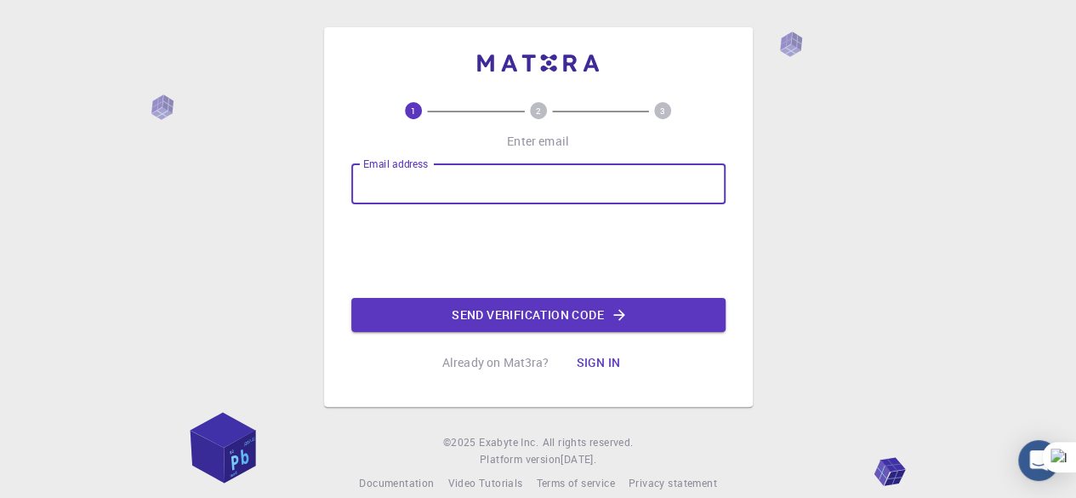
click at [485, 180] on input "Email address" at bounding box center [538, 183] width 374 height 41
type input "[EMAIL_ADDRESS][DOMAIN_NAME]"
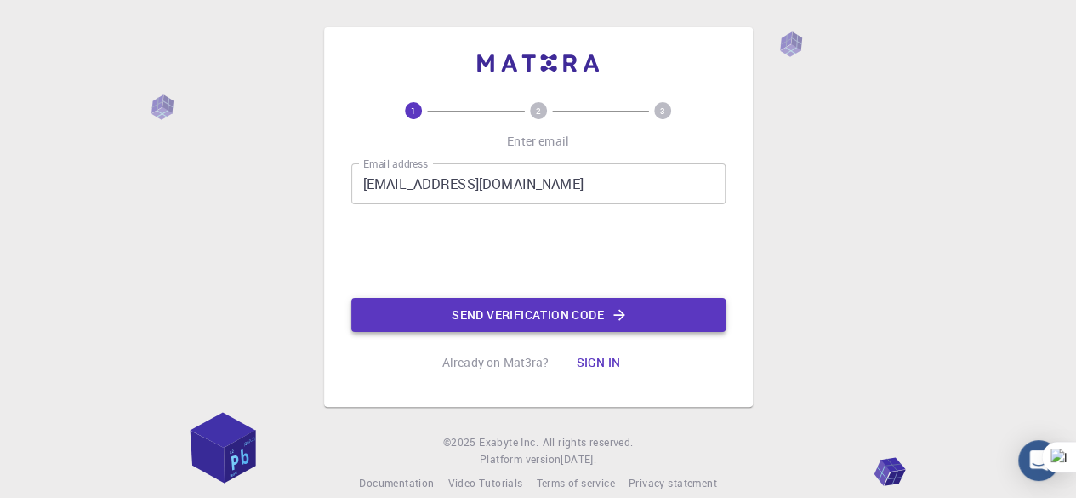
click at [511, 316] on button "Send verification code" at bounding box center [538, 315] width 374 height 34
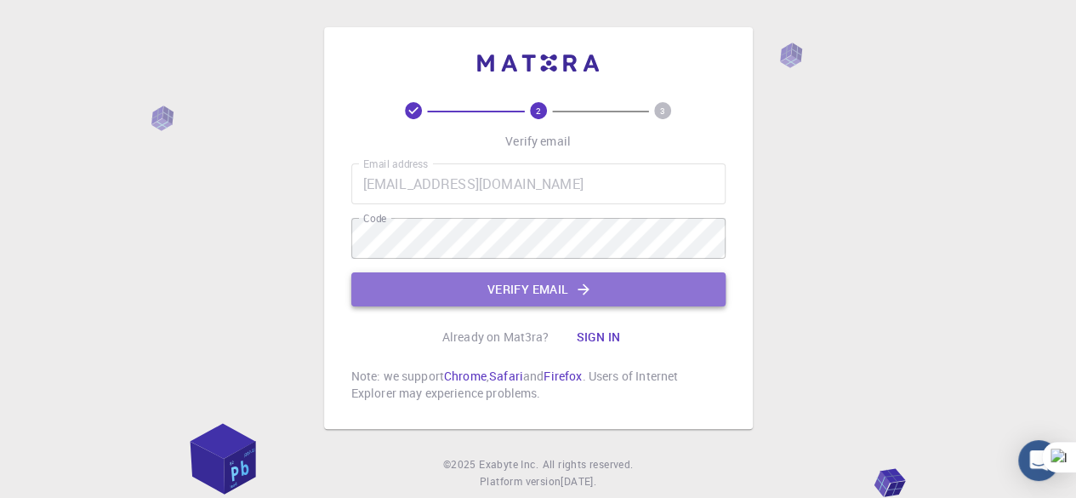
click at [465, 278] on button "Verify email" at bounding box center [538, 289] width 374 height 34
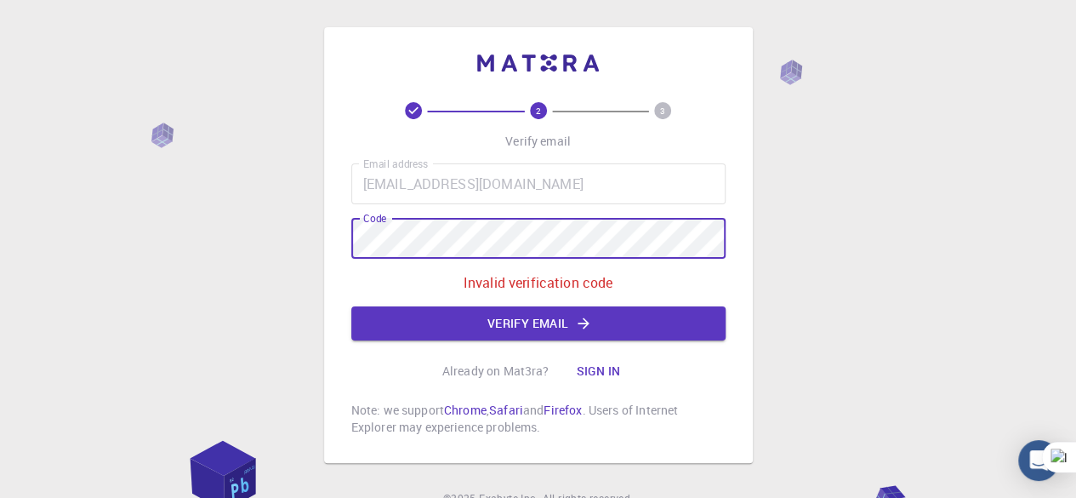
click at [321, 254] on div "2 3 Verify email Email address [EMAIL_ADDRESS][DOMAIN_NAME] Email address Code …" at bounding box center [538, 287] width 1076 height 575
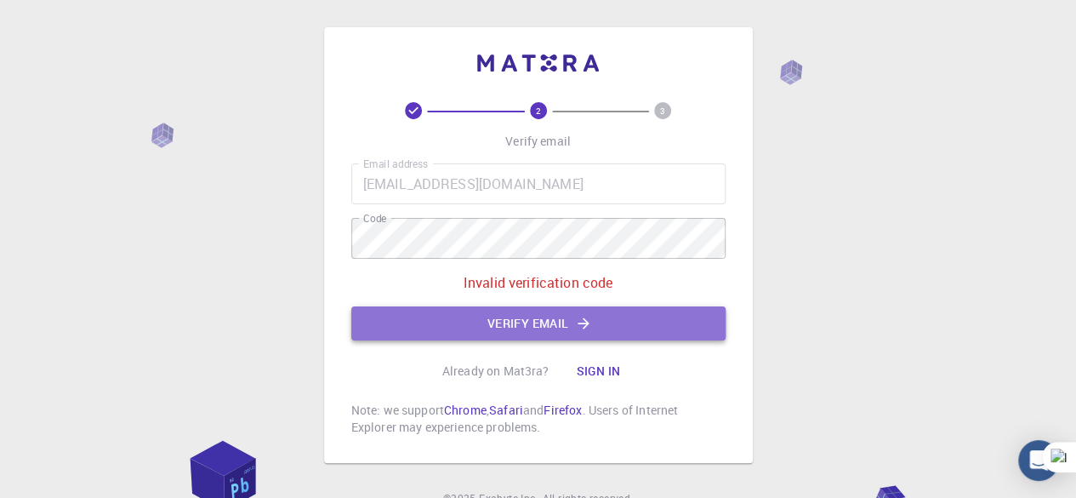
click at [488, 317] on button "Verify email" at bounding box center [538, 323] width 374 height 34
click at [455, 323] on button "Verify email" at bounding box center [538, 323] width 374 height 34
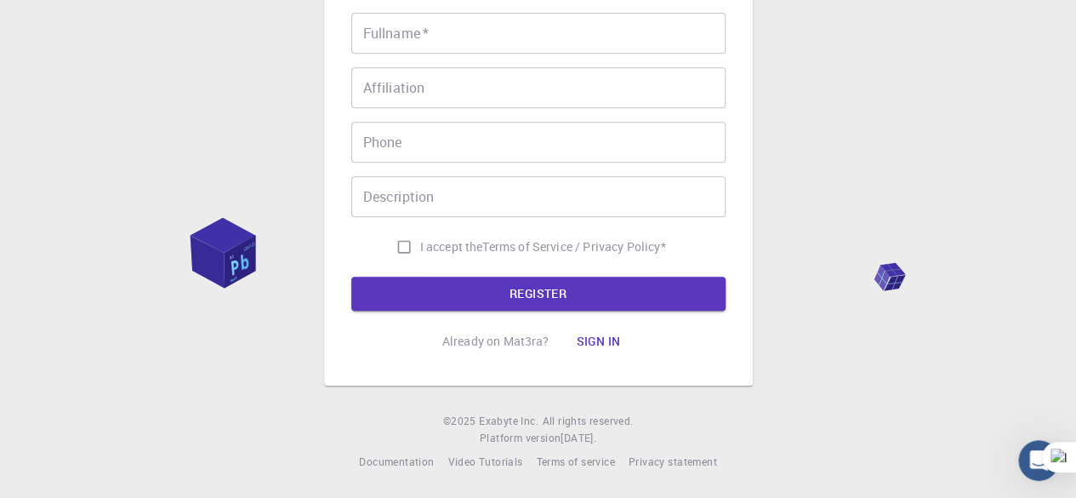
scroll to position [114, 0]
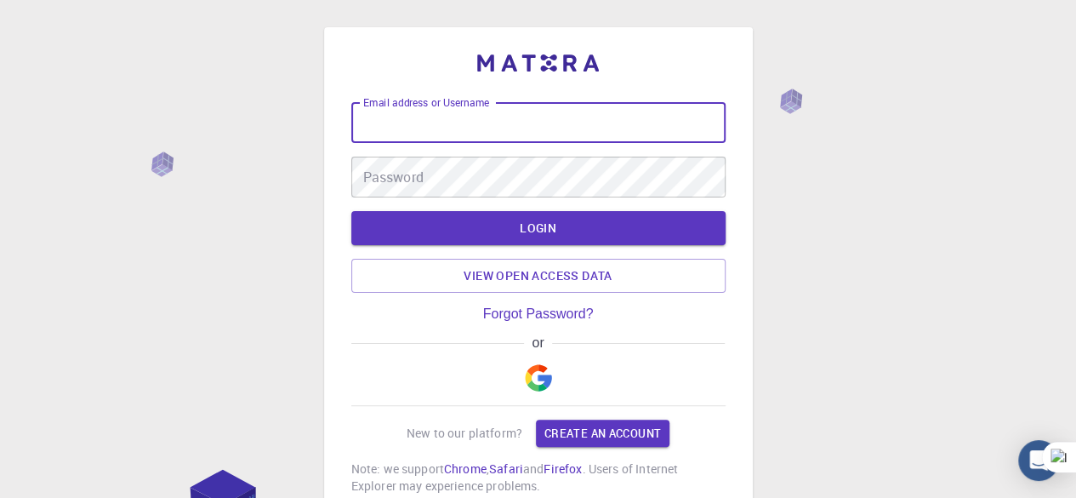
click at [541, 128] on input "Email address or Username" at bounding box center [538, 122] width 374 height 41
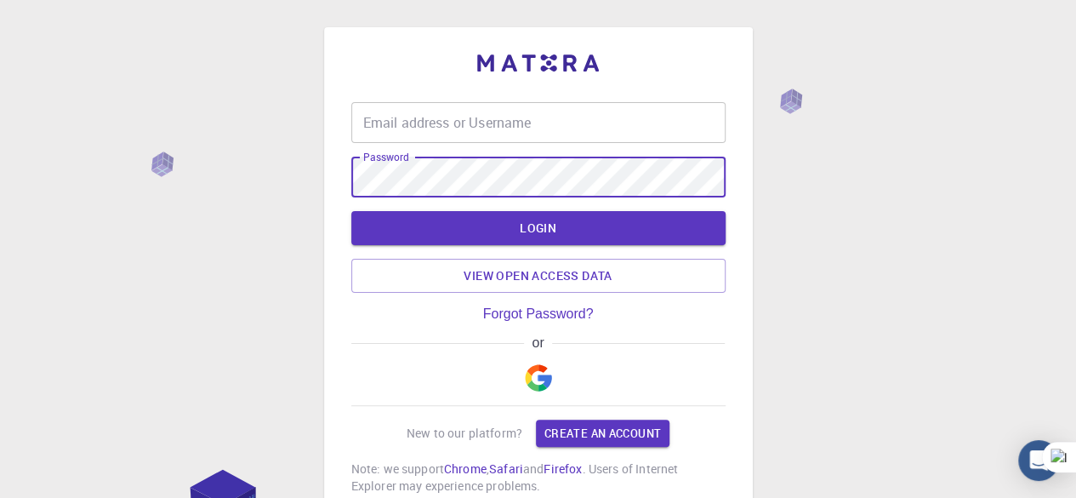
click at [547, 373] on img "button" at bounding box center [538, 377] width 27 height 27
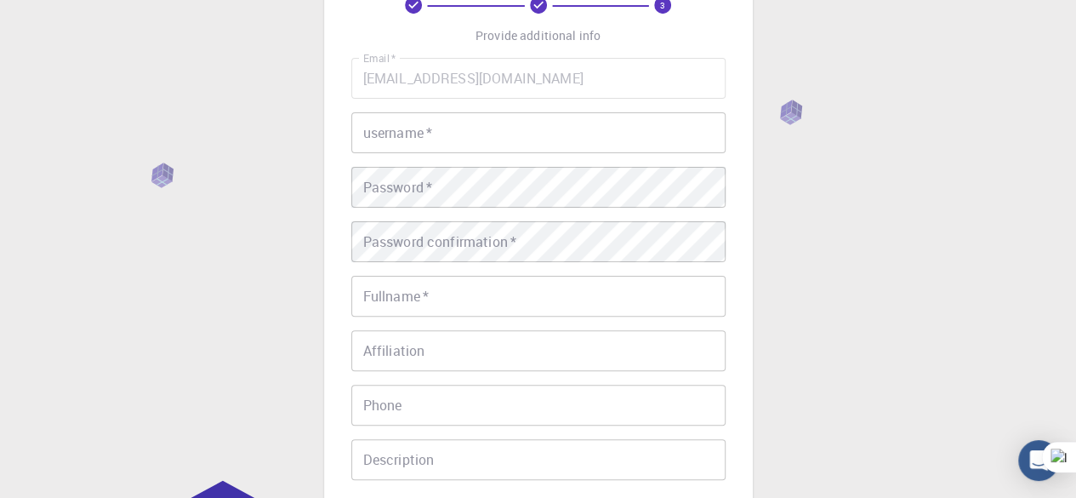
scroll to position [85, 0]
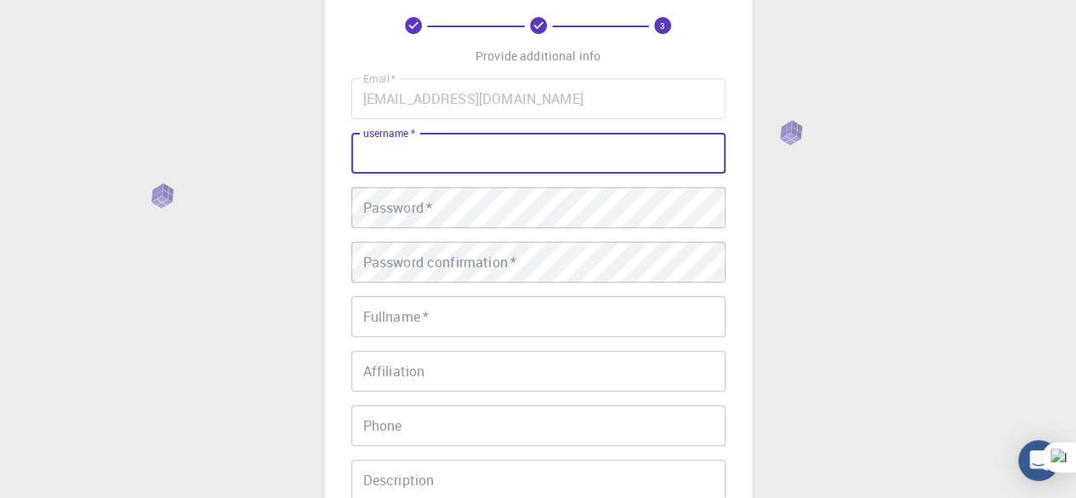
click at [482, 154] on input "username   *" at bounding box center [538, 153] width 374 height 41
type input "boris"
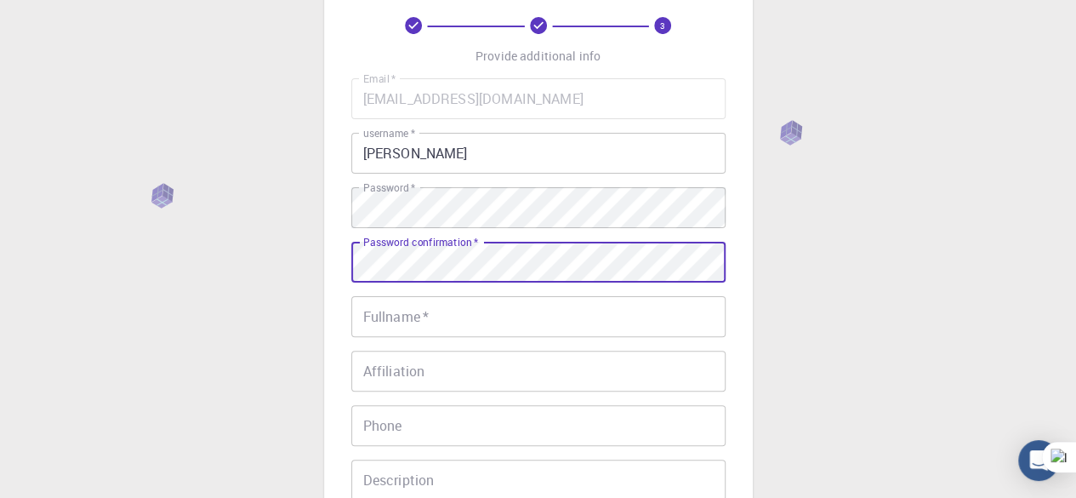
click at [425, 318] on input "Fullname   *" at bounding box center [538, 316] width 374 height 41
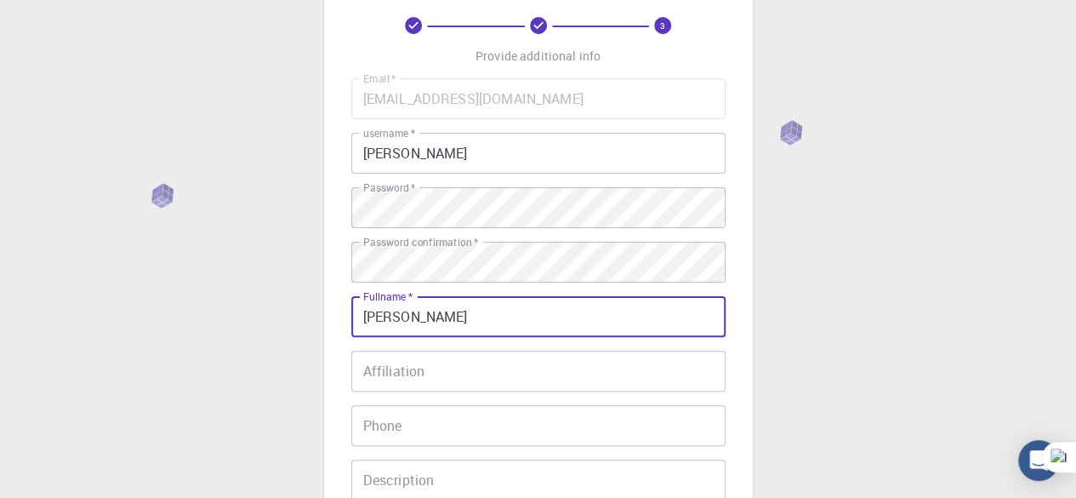
type input "Boris Kenyatta"
click at [458, 373] on input "Affiliation" at bounding box center [538, 371] width 374 height 41
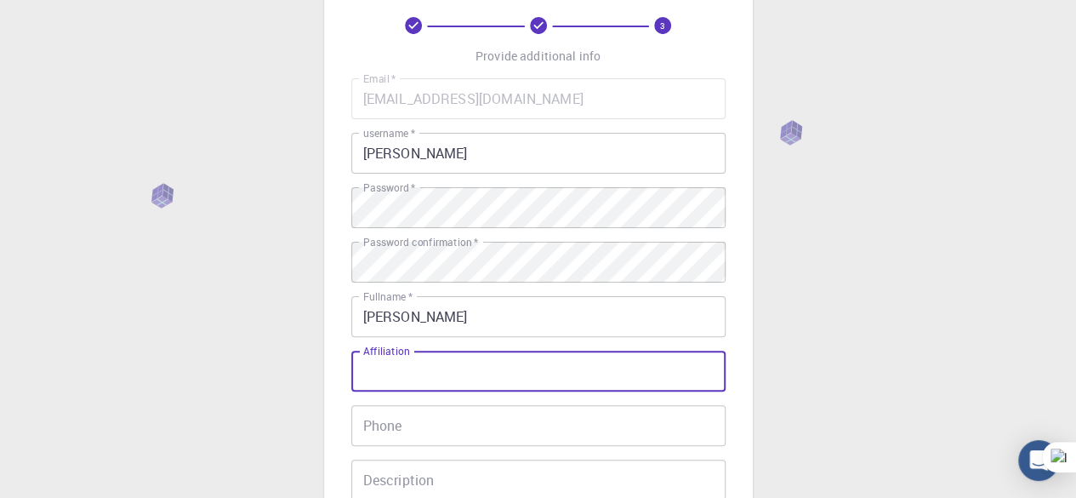
type input "e"
type input "self"
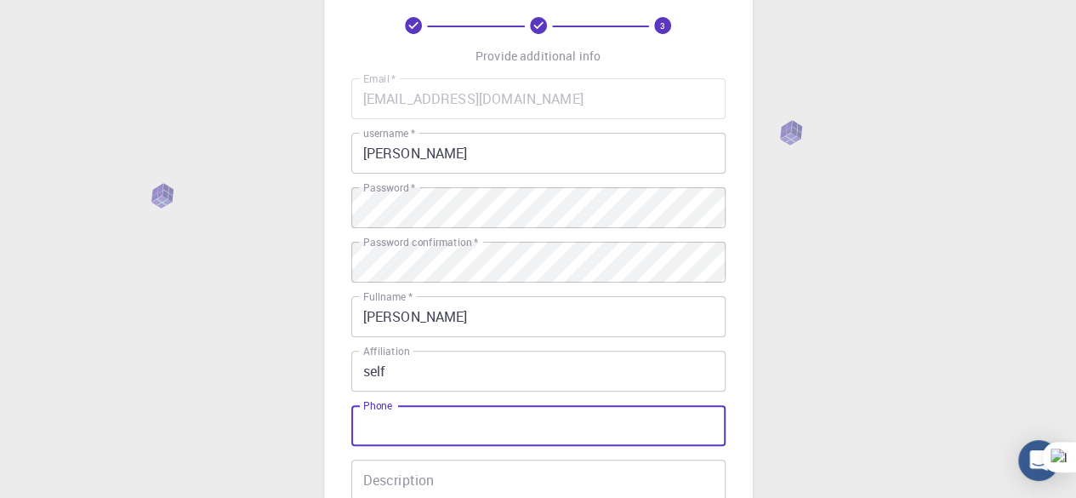
click at [441, 422] on input "Phone" at bounding box center [538, 425] width 374 height 41
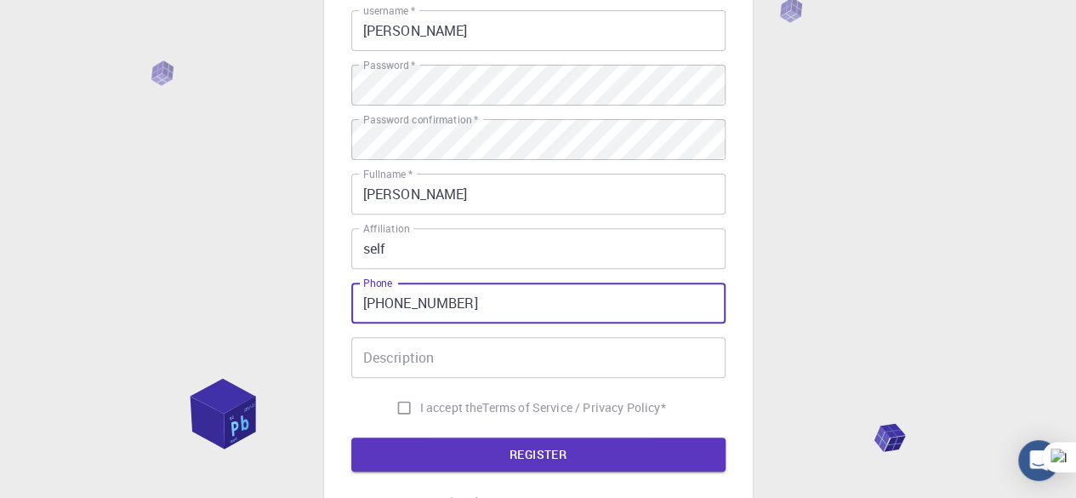
scroll to position [340, 0]
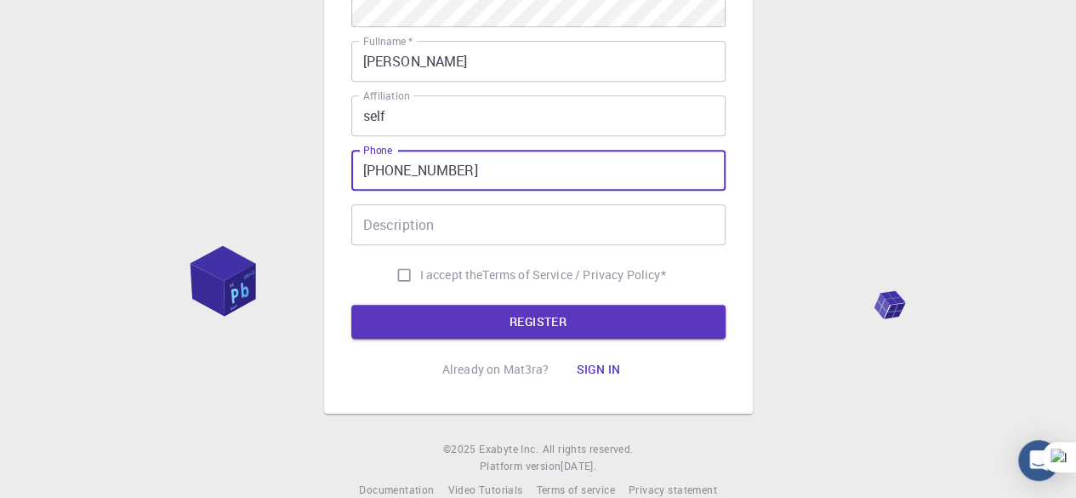
type input "+254724825864"
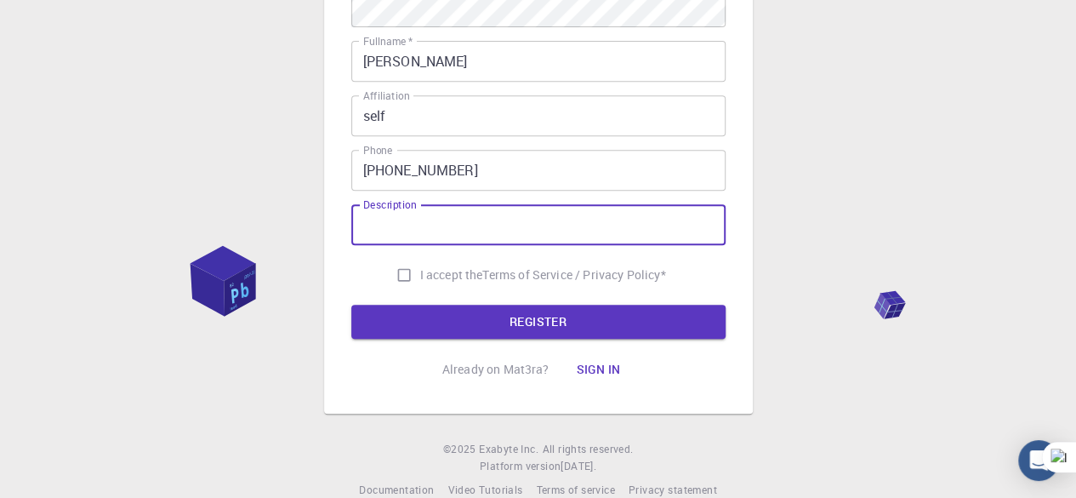
click at [470, 222] on input "Description" at bounding box center [538, 224] width 374 height 41
type input "self"
click at [392, 280] on input "I accept the Terms of Service / Privacy Policy *" at bounding box center [404, 275] width 32 height 32
checkbox input "true"
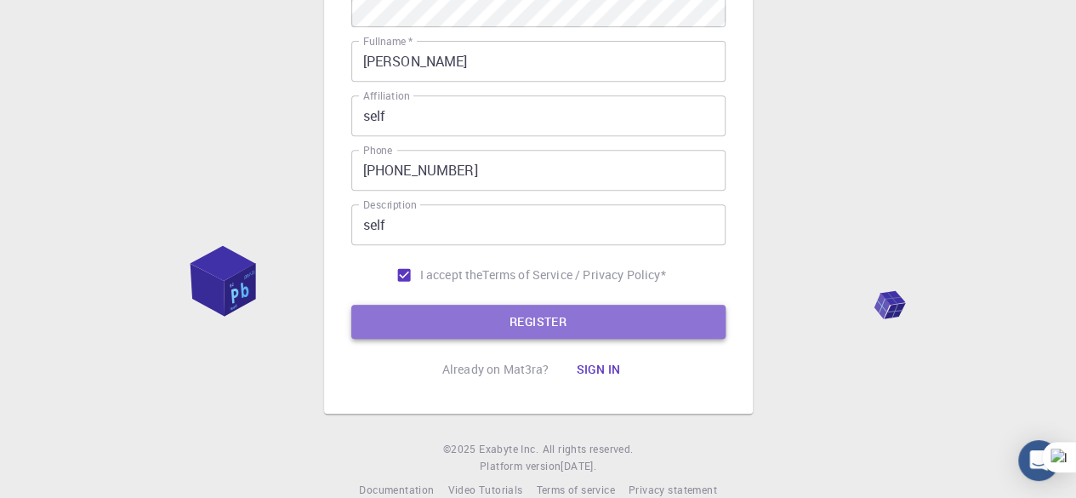
click at [424, 317] on button "REGISTER" at bounding box center [538, 322] width 374 height 34
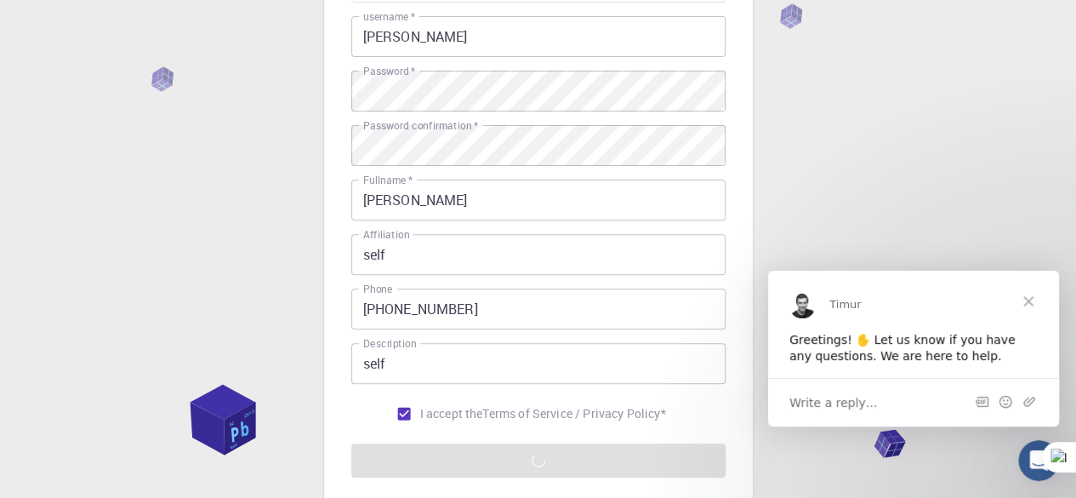
scroll to position [0, 0]
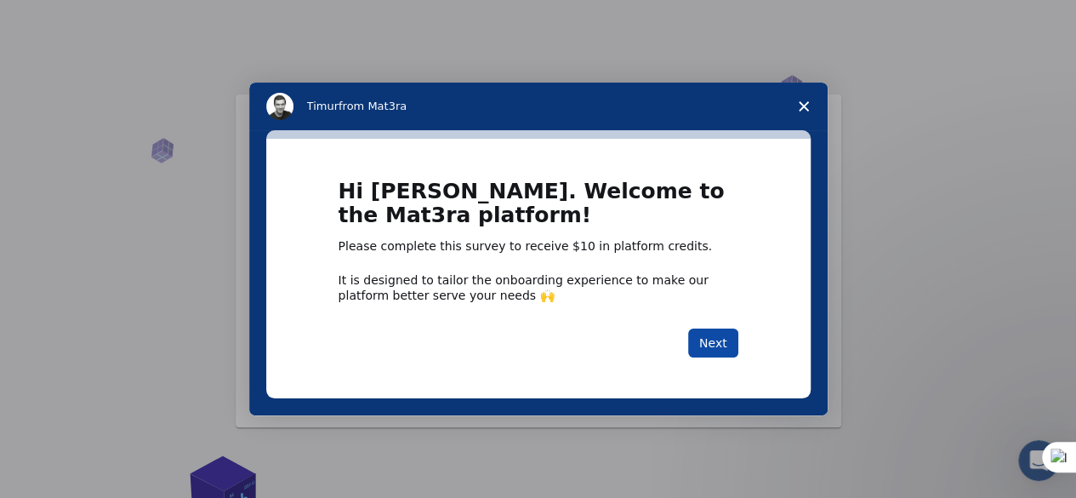
click at [706, 336] on button "Next" at bounding box center [713, 342] width 50 height 29
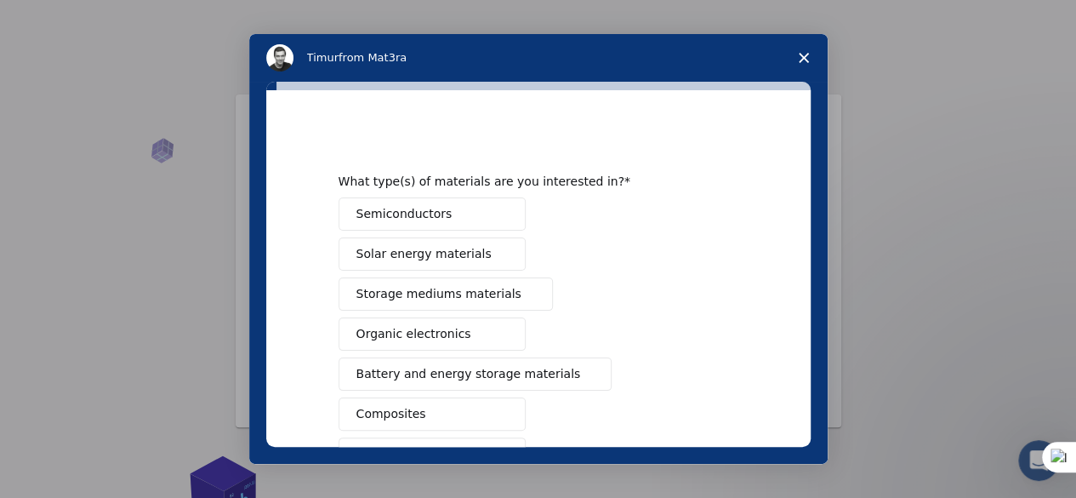
click at [430, 255] on span "Solar energy materials" at bounding box center [424, 254] width 135 height 18
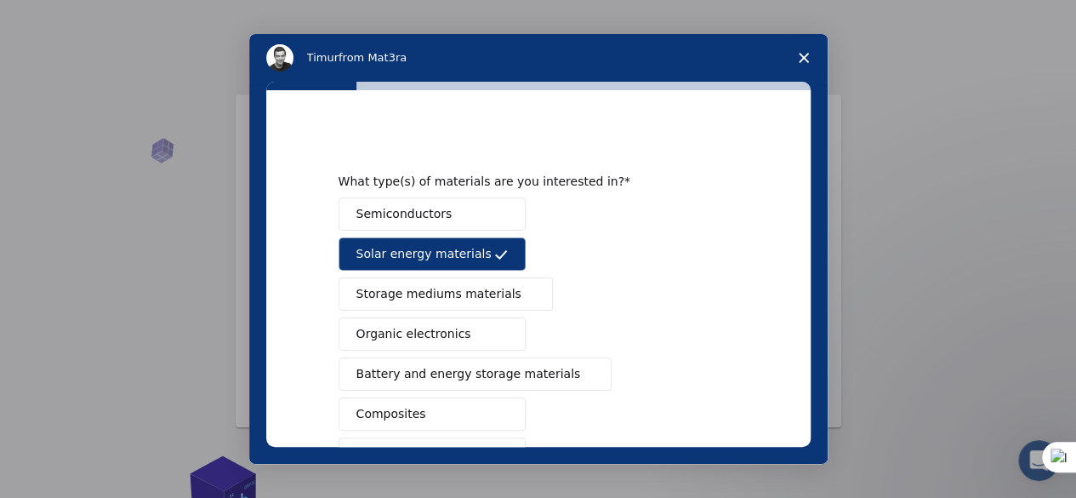
click at [429, 220] on span "Semiconductors" at bounding box center [405, 214] width 96 height 18
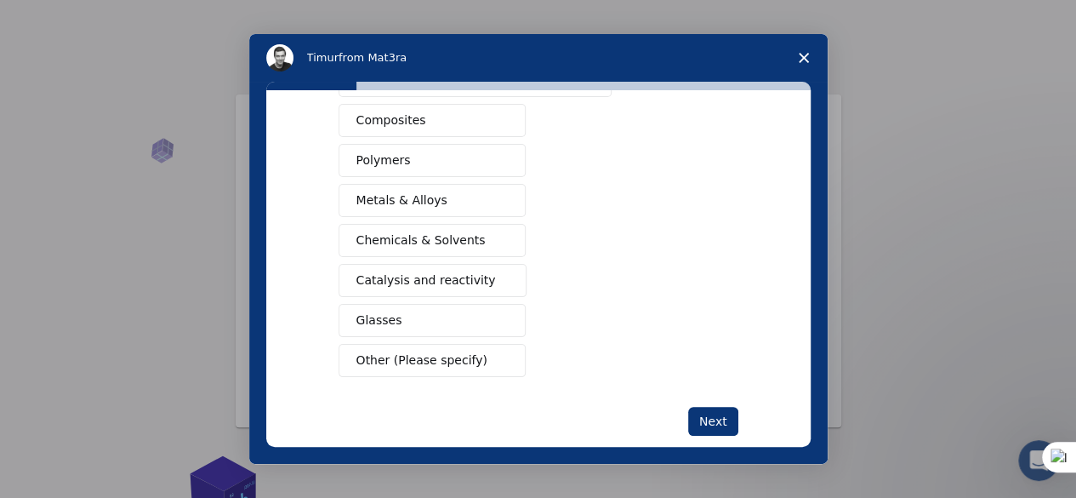
scroll to position [317, 0]
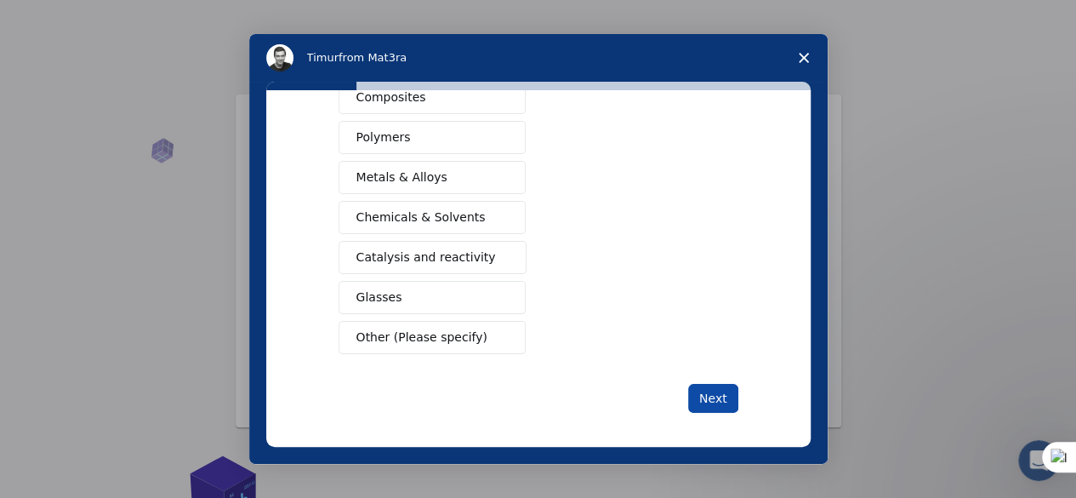
click at [703, 387] on button "Next" at bounding box center [713, 398] width 50 height 29
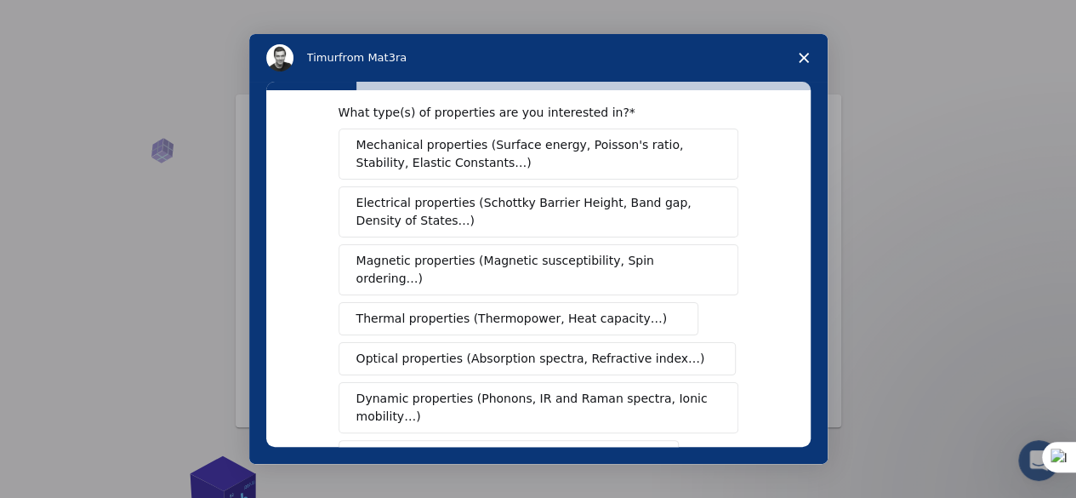
scroll to position [0, 0]
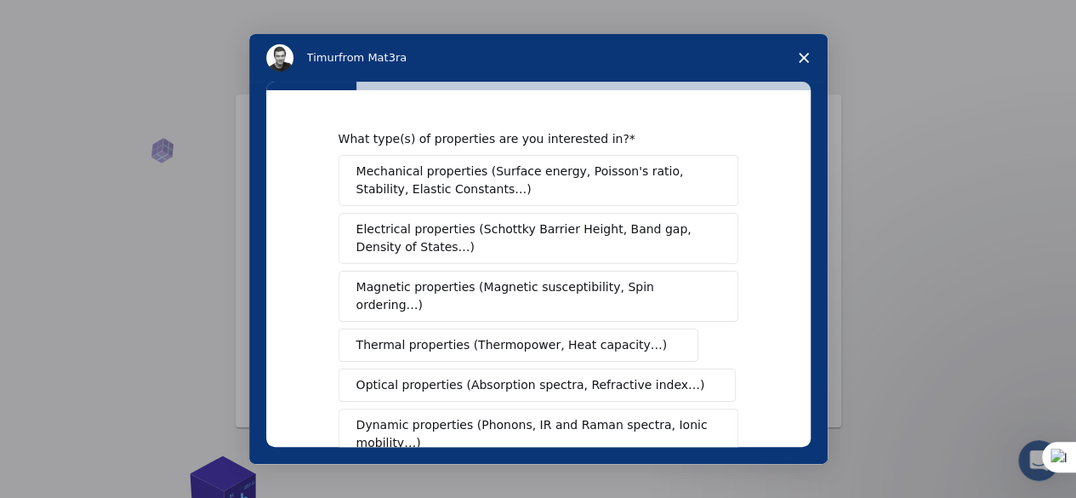
click at [448, 244] on span "Electrical properties (Schottky Barrier Height, Band gap, Density of States…)" at bounding box center [534, 238] width 354 height 36
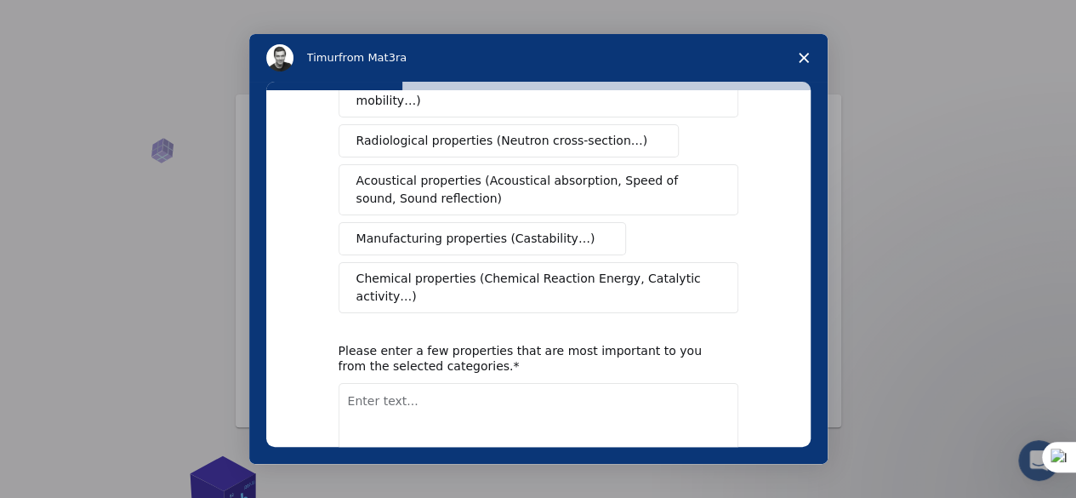
scroll to position [405, 0]
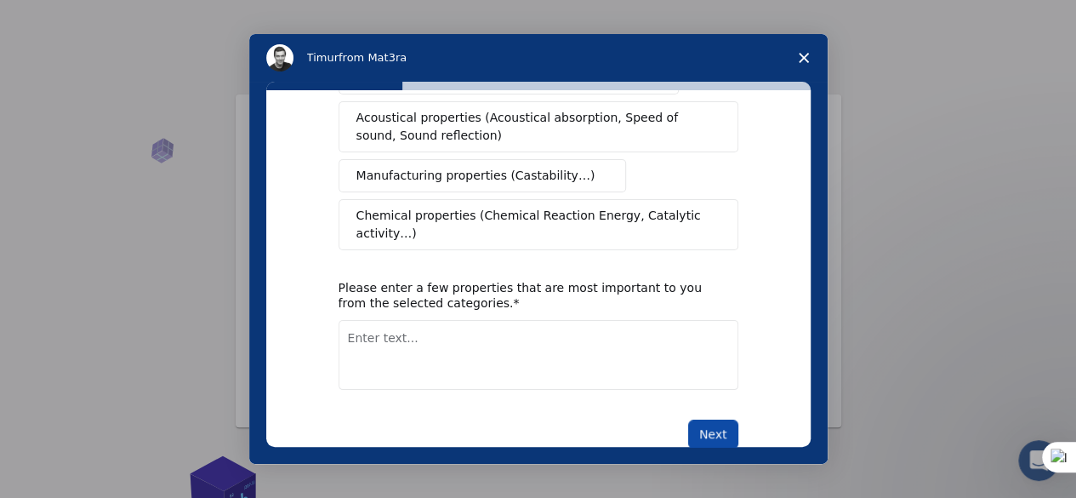
click at [694, 420] on button "Next" at bounding box center [713, 434] width 50 height 29
click at [408, 320] on textarea "Enter text..." at bounding box center [539, 355] width 400 height 70
type textarea "conductivity and stability"
click at [712, 420] on button "Next" at bounding box center [713, 434] width 50 height 29
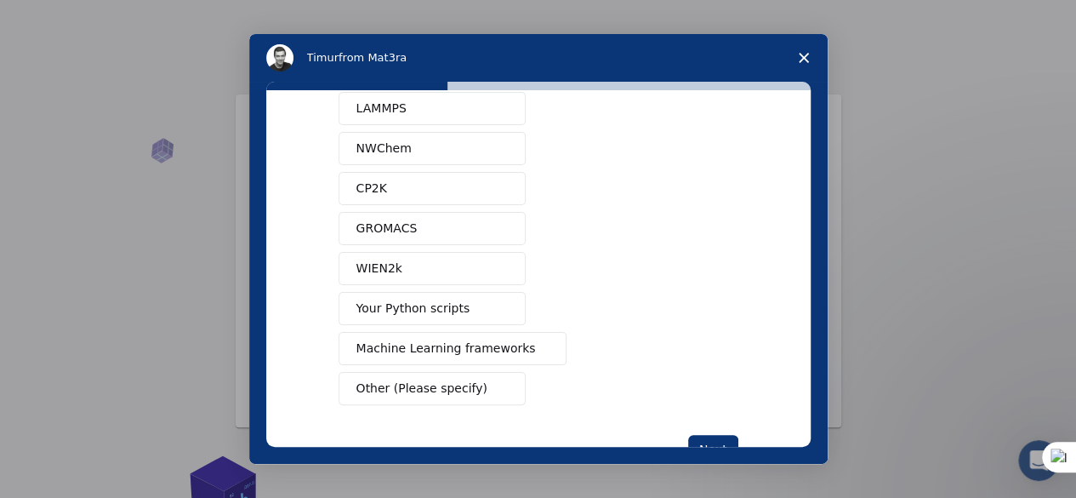
scroll to position [170, 0]
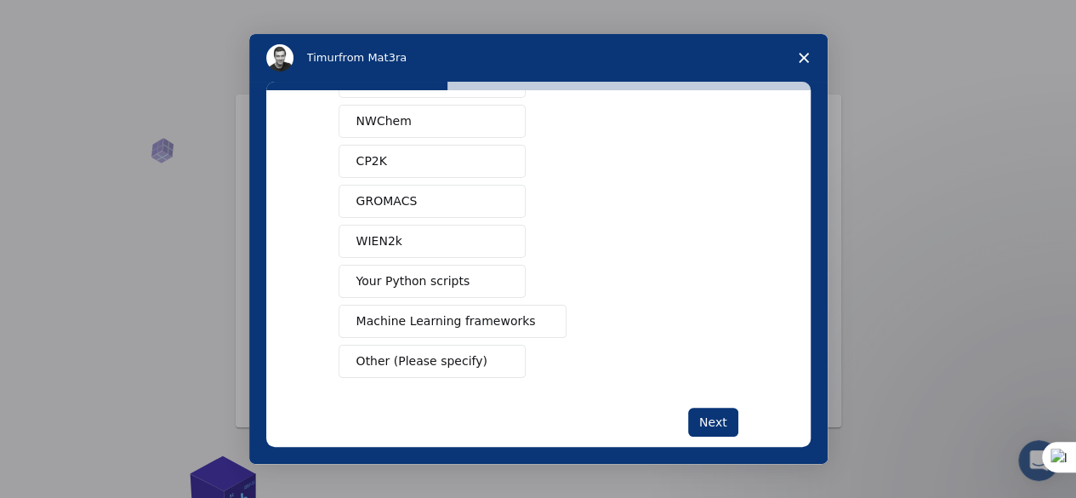
click at [490, 312] on span "Machine Learning frameworks" at bounding box center [447, 321] width 180 height 18
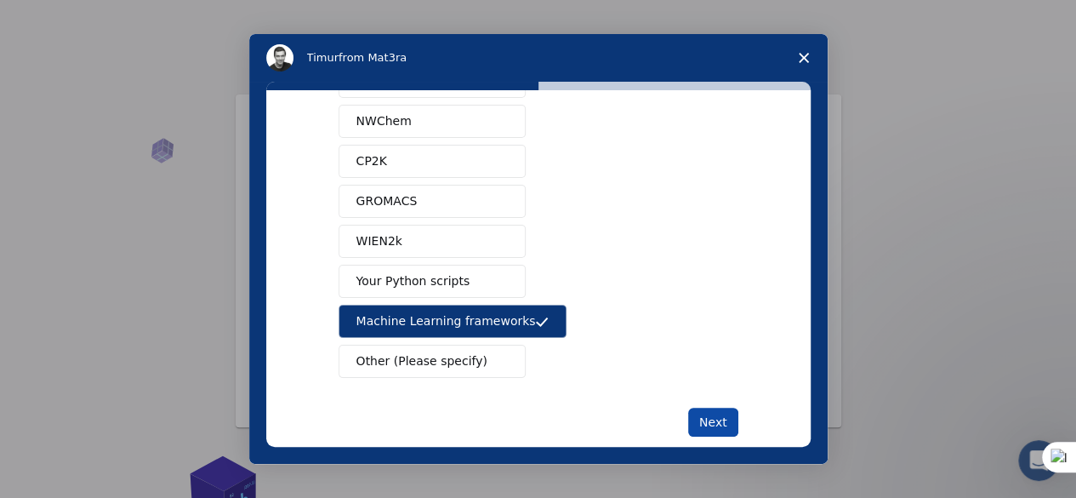
click at [703, 416] on button "Next" at bounding box center [713, 422] width 50 height 29
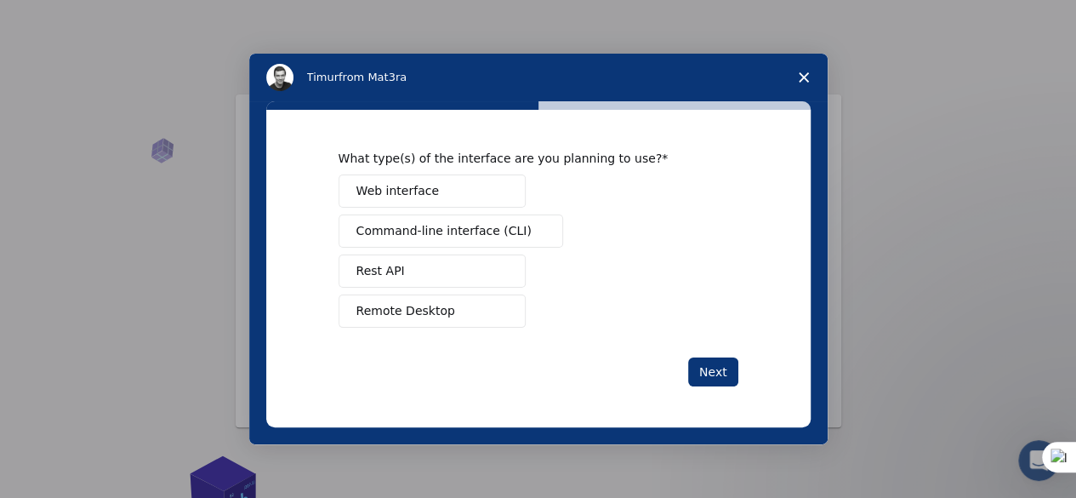
scroll to position [0, 0]
click at [467, 311] on button "Remote Desktop" at bounding box center [432, 310] width 187 height 33
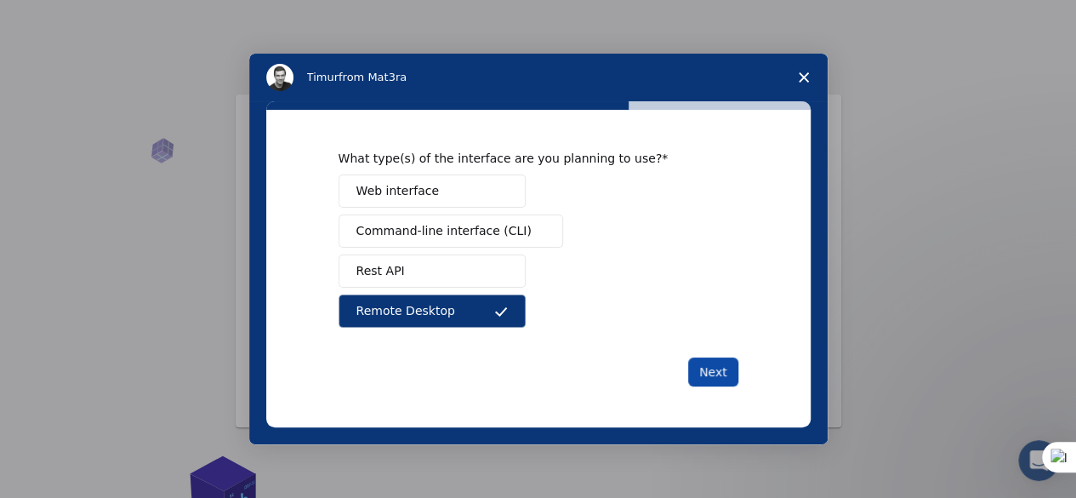
click at [701, 374] on button "Next" at bounding box center [713, 371] width 50 height 29
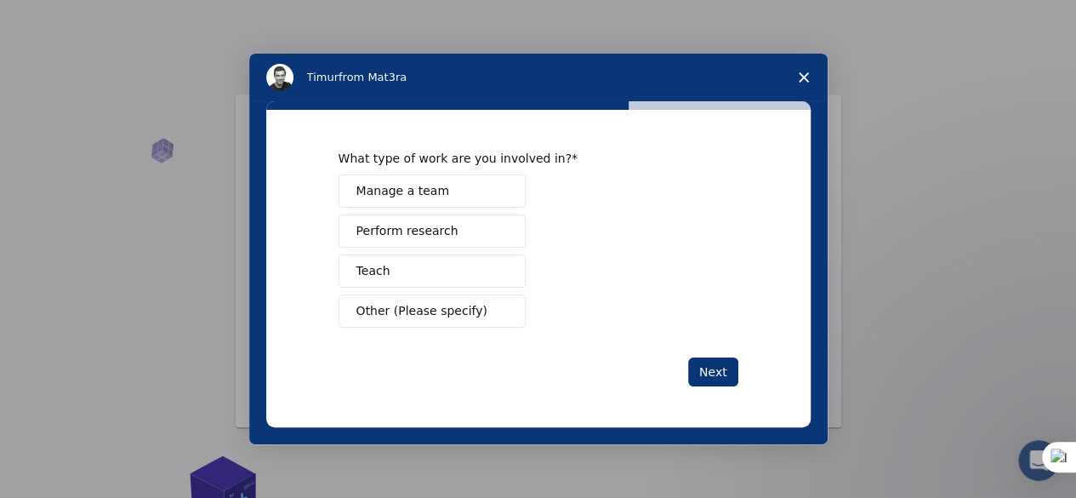
click at [471, 232] on button "Perform research" at bounding box center [432, 230] width 187 height 33
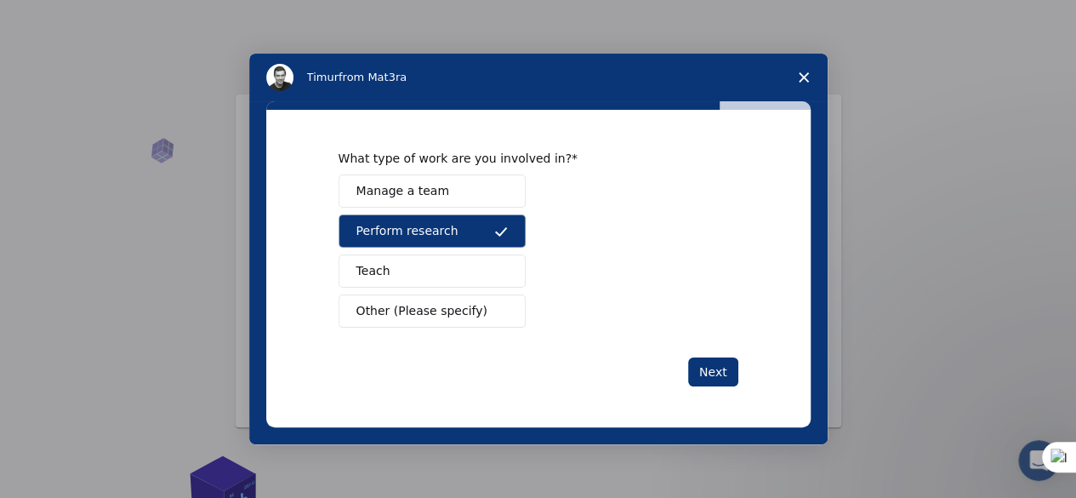
click at [478, 287] on button "Teach" at bounding box center [432, 270] width 187 height 33
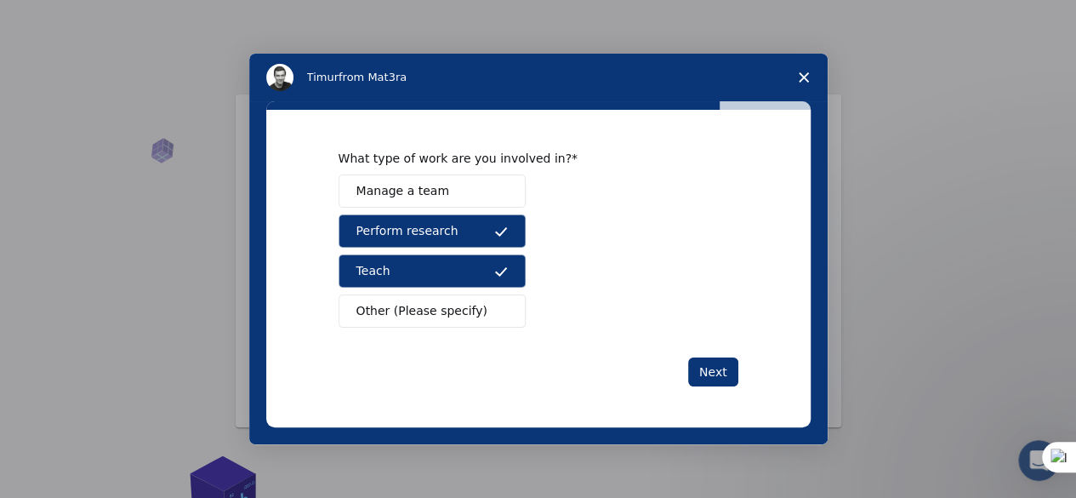
click at [500, 237] on icon "Intercom messenger" at bounding box center [501, 232] width 14 height 14
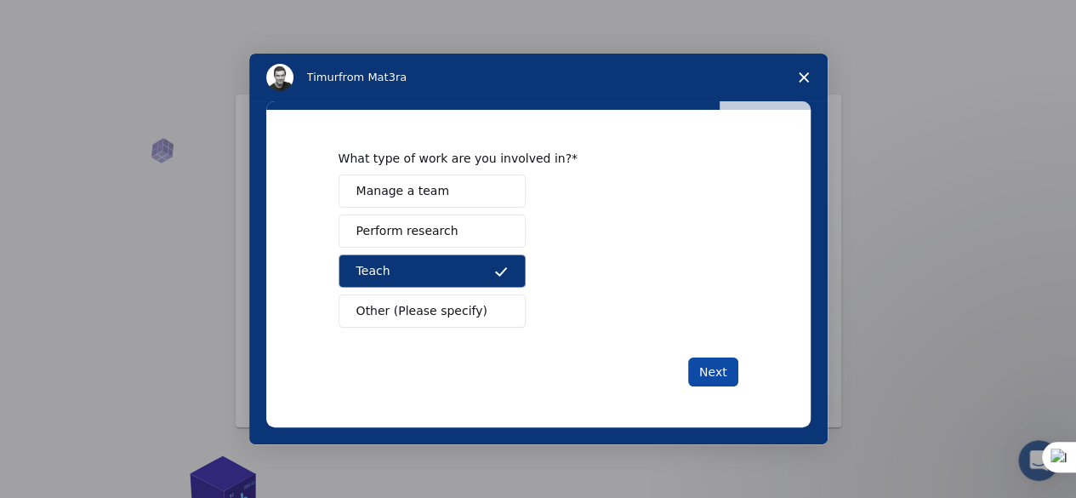
click at [722, 372] on button "Next" at bounding box center [713, 371] width 50 height 29
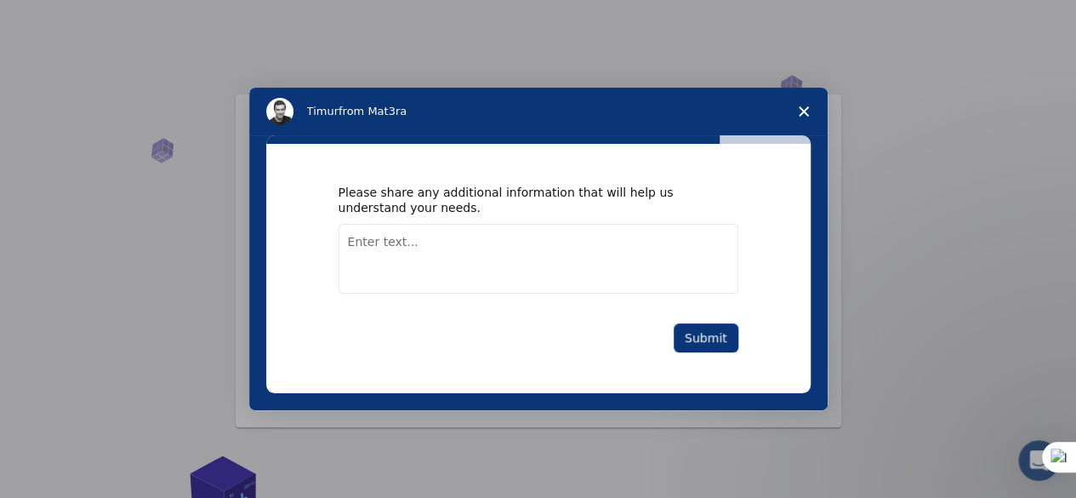
click at [431, 244] on textarea "Enter text..." at bounding box center [539, 259] width 400 height 70
click at [463, 240] on textarea "Enter text..." at bounding box center [539, 259] width 400 height 70
type textarea "micro grid"
click at [721, 337] on button "Submit" at bounding box center [706, 337] width 65 height 29
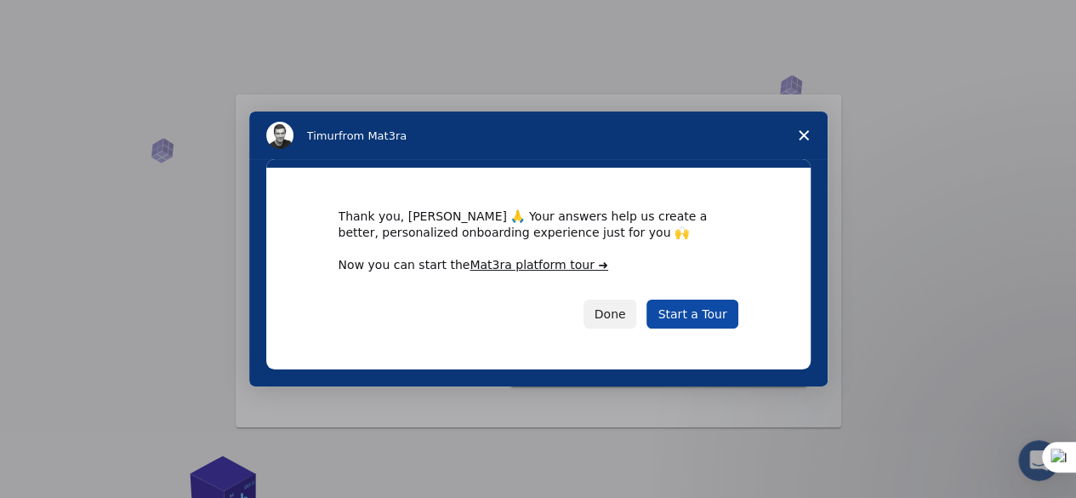
click at [688, 312] on link "Start a Tour" at bounding box center [692, 314] width 91 height 29
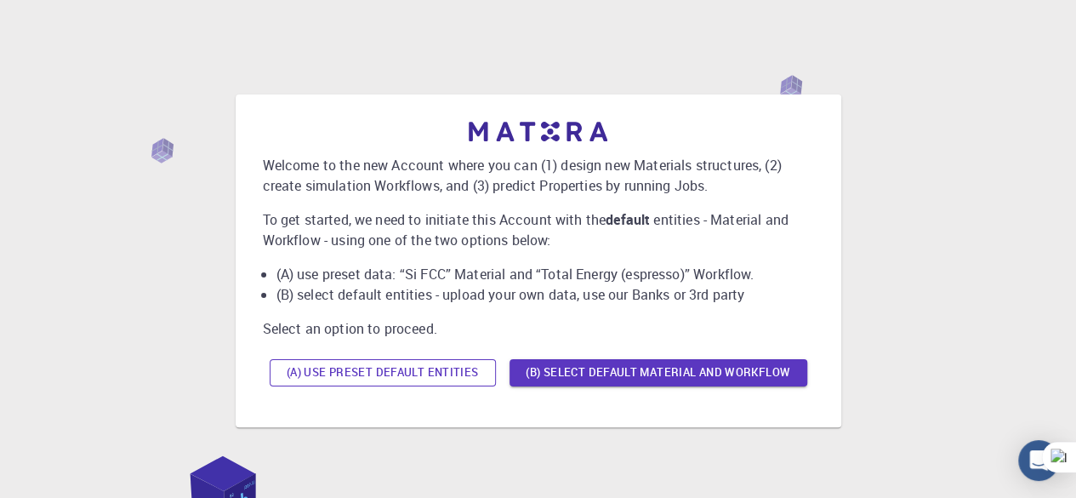
click at [412, 372] on button "(A) Use preset default entities" at bounding box center [383, 372] width 226 height 27
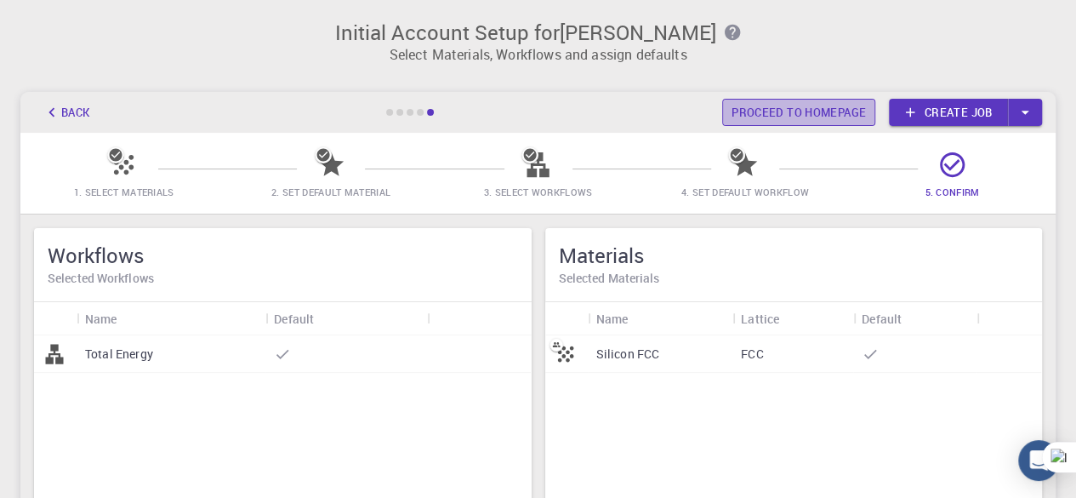
click at [845, 117] on link "Proceed to homepage" at bounding box center [798, 112] width 153 height 27
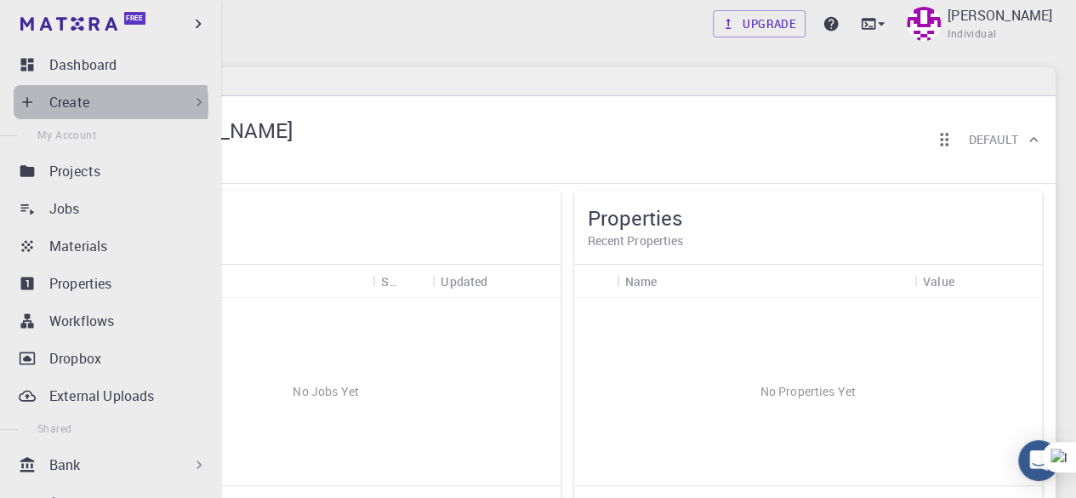
click at [61, 105] on p "Create" at bounding box center [69, 102] width 40 height 20
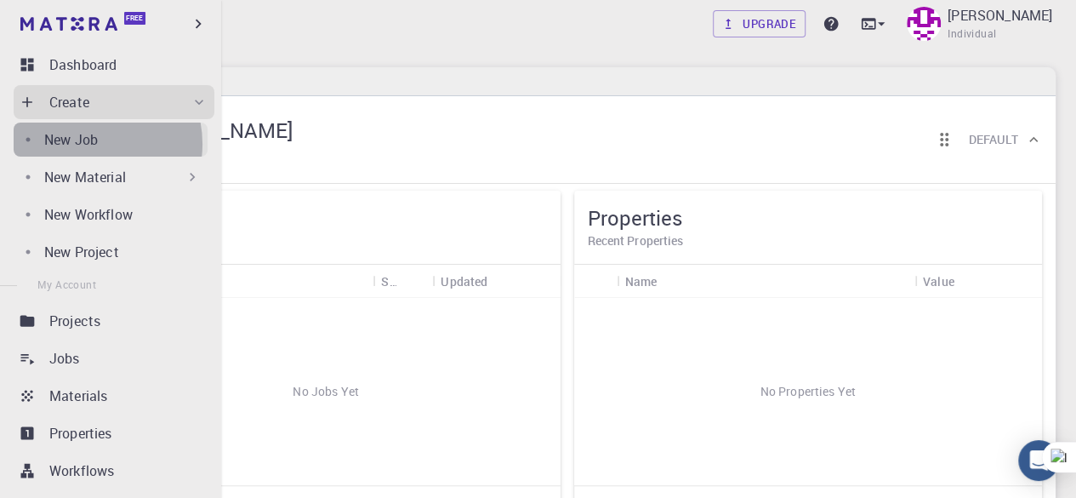
click at [91, 144] on p "New Job" at bounding box center [71, 139] width 54 height 20
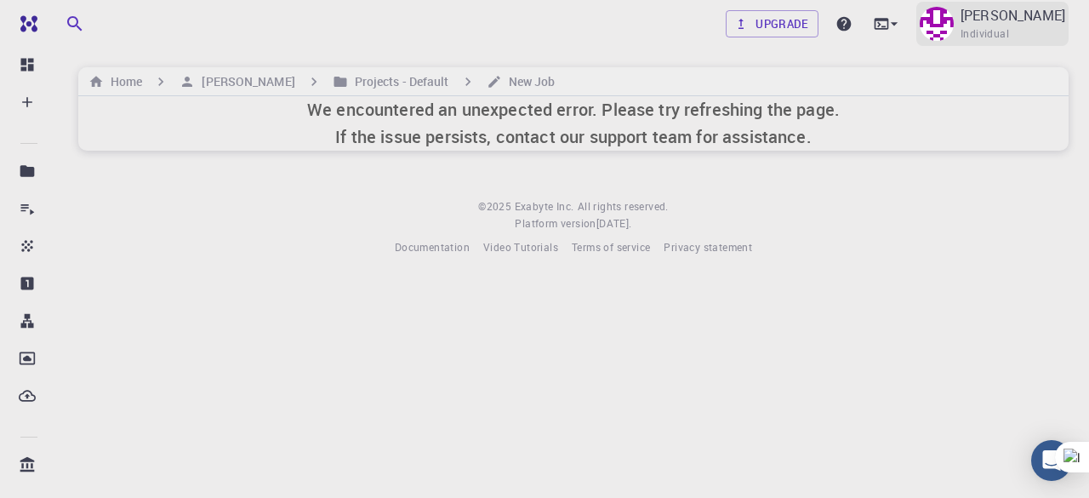
click at [946, 28] on img at bounding box center [937, 24] width 34 height 34
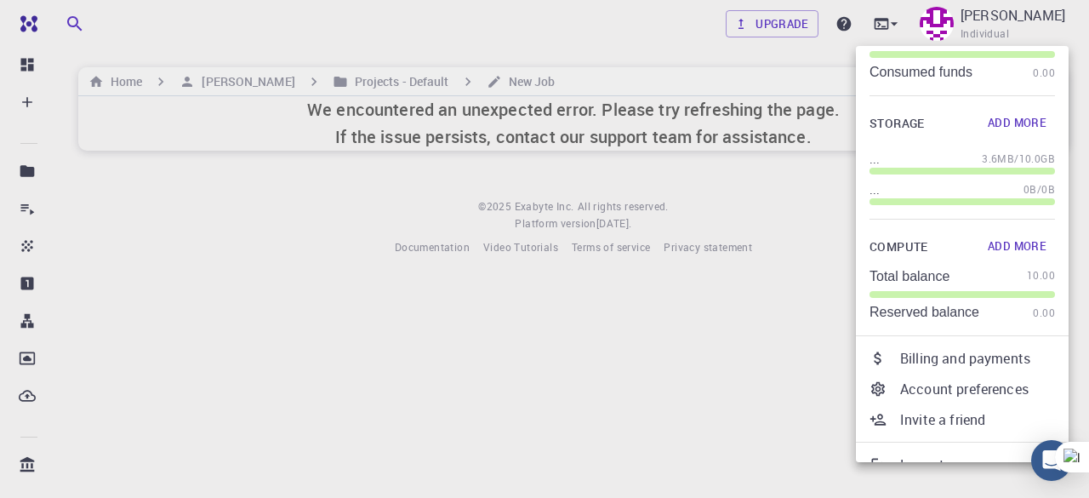
scroll to position [121, 0]
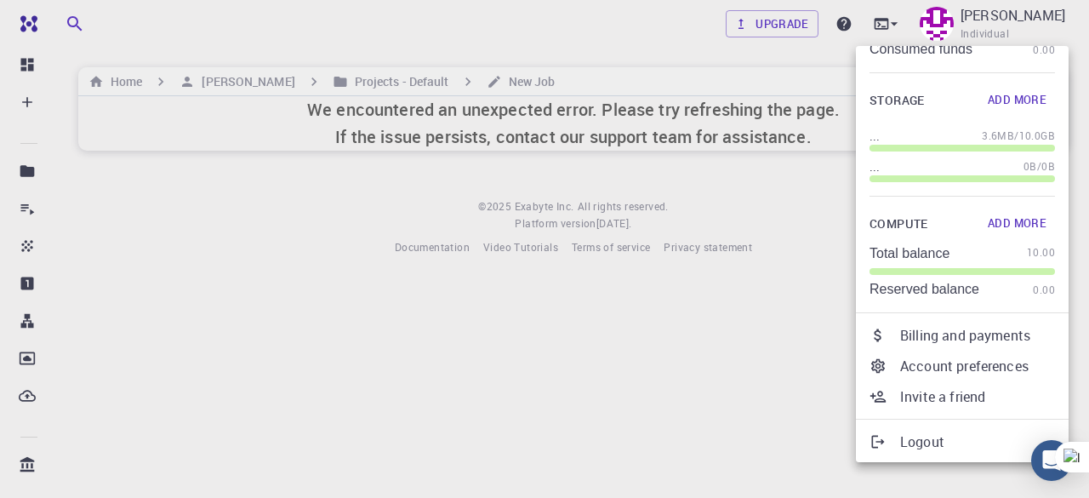
click at [816, 305] on div at bounding box center [544, 249] width 1089 height 498
